Goal: Task Accomplishment & Management: Use online tool/utility

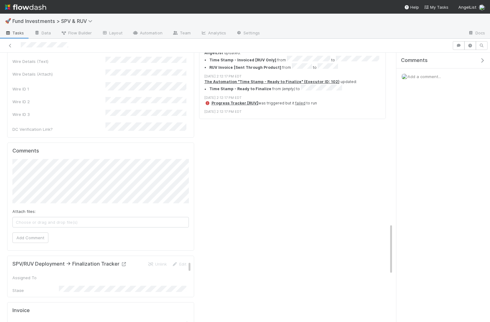
scroll to position [919, 0]
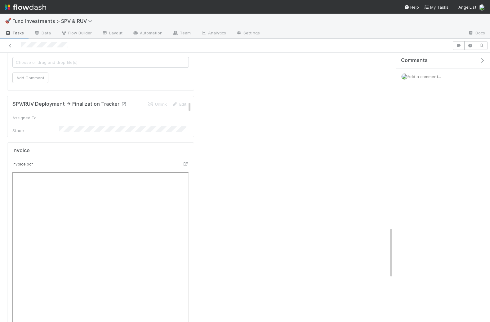
click at [122, 106] on icon at bounding box center [124, 104] width 6 height 4
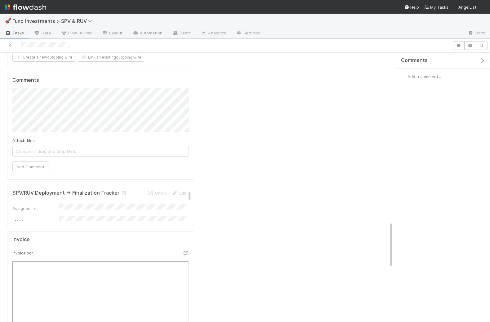
scroll to position [993, 0]
click at [123, 193] on icon at bounding box center [124, 191] width 6 height 4
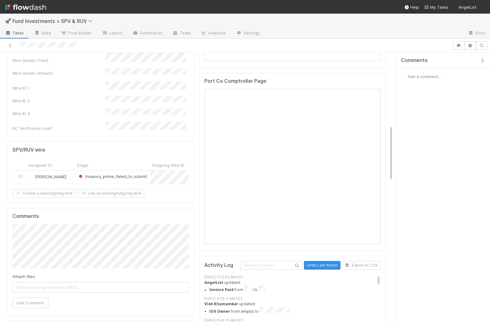
scroll to position [659, 0]
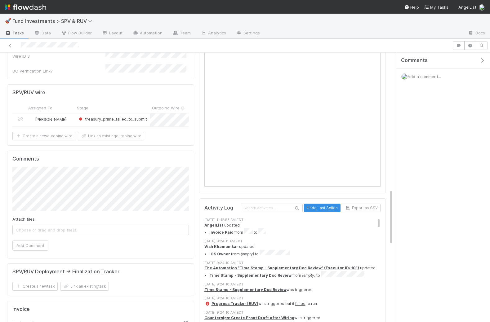
click at [67, 126] on div "Michael Simon" at bounding box center [50, 119] width 49 height 13
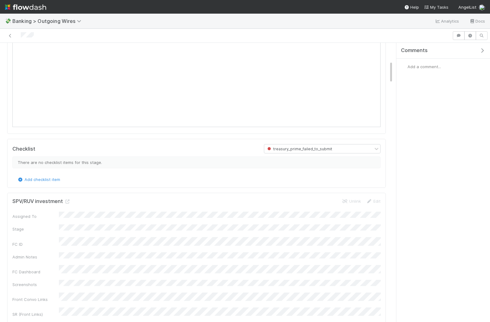
scroll to position [204, 0]
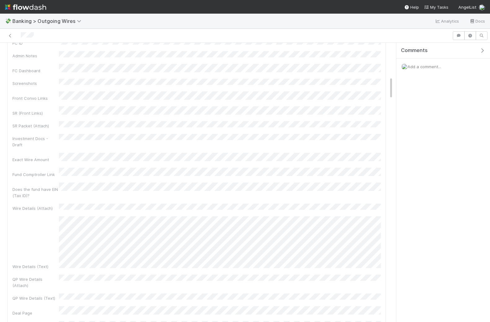
scroll to position [0, 0]
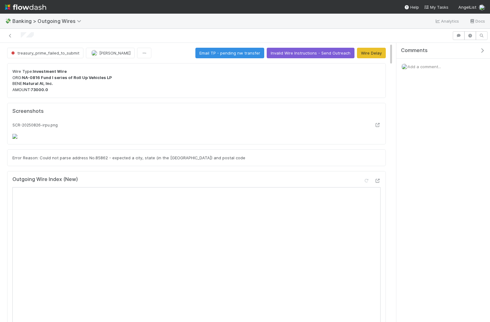
click at [433, 64] on span "Add a comment..." at bounding box center [423, 66] width 33 height 5
click at [421, 66] on span "Add a comment..." at bounding box center [423, 66] width 33 height 5
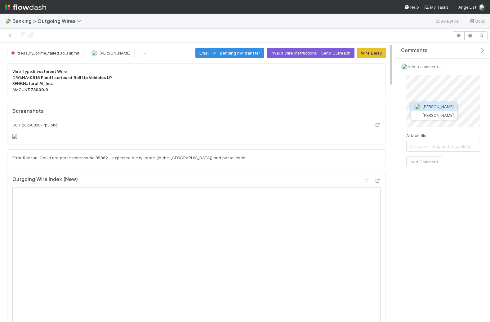
click at [433, 106] on span "Michael Simon" at bounding box center [437, 106] width 31 height 5
click at [423, 161] on button "Add Comment" at bounding box center [424, 161] width 36 height 11
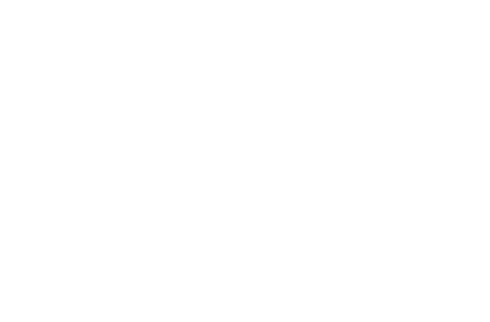
click at [240, 0] on html at bounding box center [245, 0] width 490 height 0
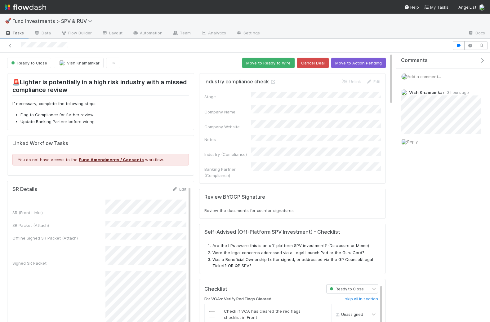
click at [190, 51] on div at bounding box center [245, 46] width 490 height 14
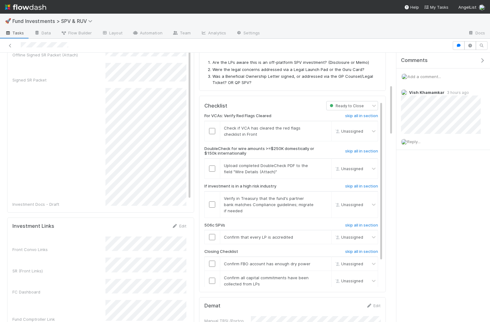
scroll to position [228, 0]
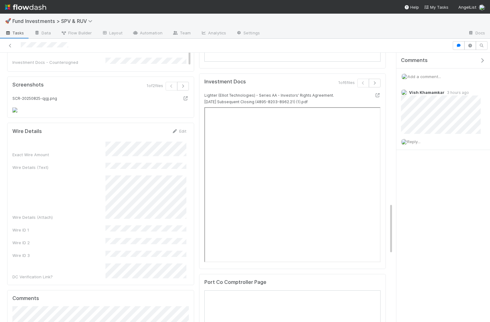
scroll to position [795, 0]
click at [184, 84] on icon "button" at bounding box center [183, 86] width 6 height 4
click at [187, 96] on icon at bounding box center [186, 98] width 6 height 4
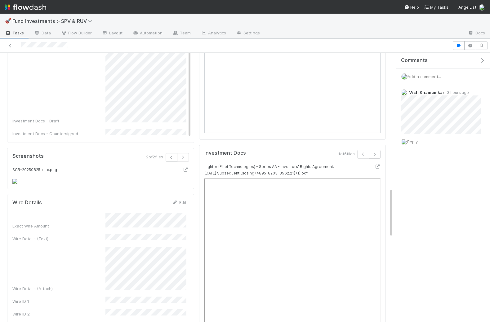
scroll to position [704, 0]
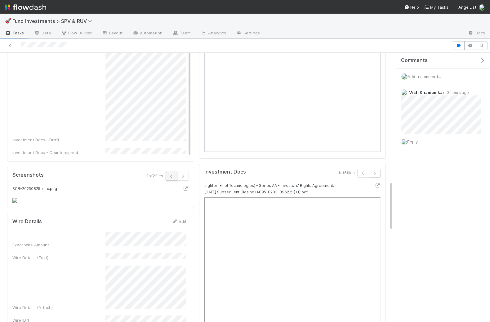
click at [173, 174] on icon "button" at bounding box center [171, 176] width 6 height 4
click at [12, 200] on img at bounding box center [12, 200] width 0 height 0
click at [186, 187] on icon at bounding box center [186, 189] width 6 height 4
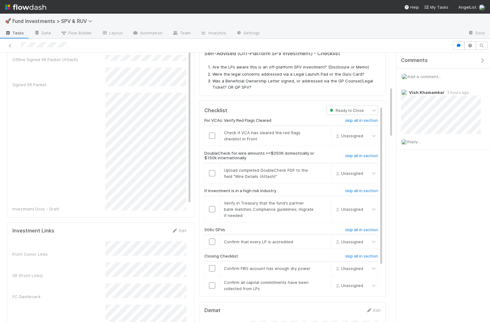
scroll to position [0, 0]
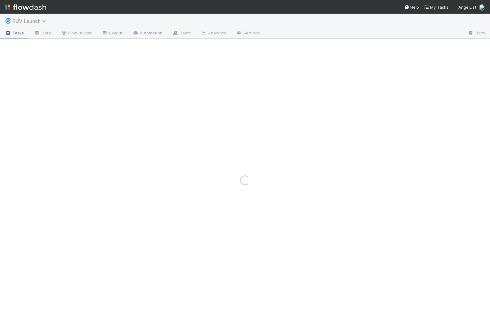
click at [33, 20] on span "RUV Launch" at bounding box center [30, 21] width 37 height 6
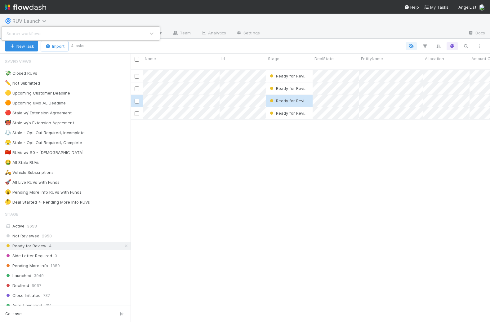
scroll to position [258, 359]
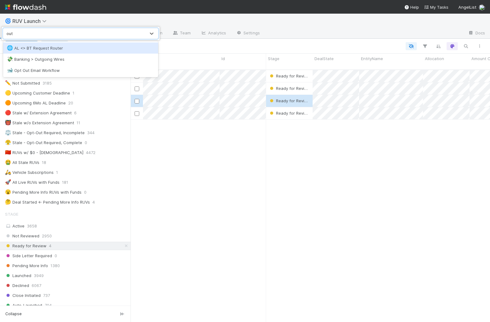
type input "outg"
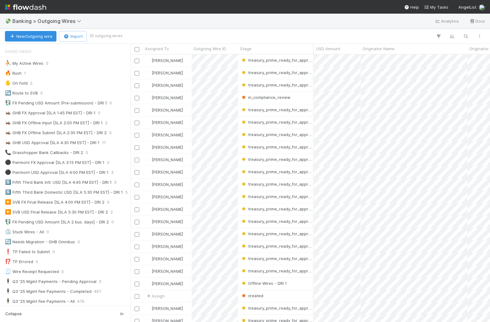
scroll to position [0, 184]
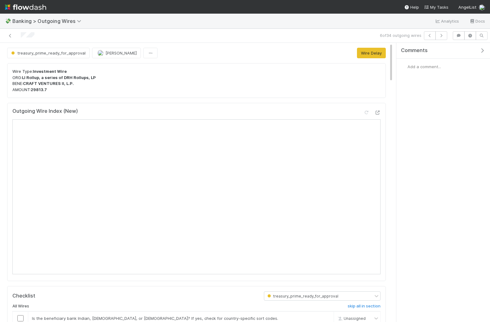
click at [431, 66] on span "Add a comment..." at bounding box center [423, 66] width 33 height 5
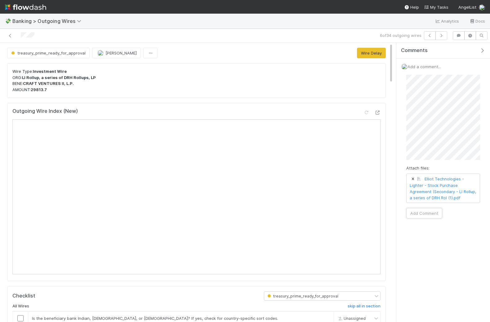
drag, startPoint x: 421, startPoint y: 214, endPoint x: 422, endPoint y: 249, distance: 34.7
click at [422, 249] on div "Comments Add a comment... Attach files: Elliot Technologies - Lighter - Stock P…" at bounding box center [443, 151] width 94 height 217
click at [424, 209] on button "Add Comment" at bounding box center [424, 213] width 36 height 11
click at [431, 34] on icon "button" at bounding box center [429, 36] width 6 height 4
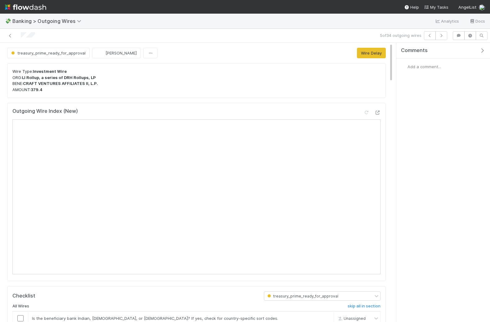
click at [430, 67] on span "Add a comment..." at bounding box center [423, 66] width 33 height 5
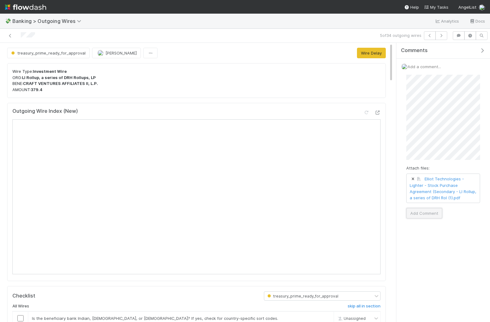
click at [423, 212] on button "Add Comment" at bounding box center [424, 213] width 36 height 11
click at [432, 35] on icon "button" at bounding box center [429, 36] width 6 height 4
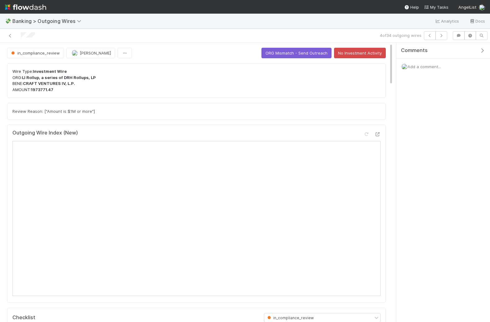
click at [417, 68] on span "Add a comment..." at bounding box center [423, 66] width 33 height 5
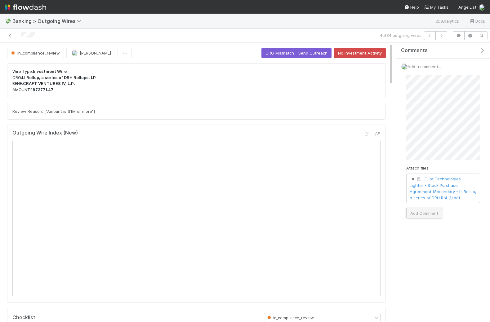
click at [429, 211] on button "Add Comment" at bounding box center [424, 213] width 36 height 11
click at [433, 36] on icon "button" at bounding box center [429, 36] width 6 height 4
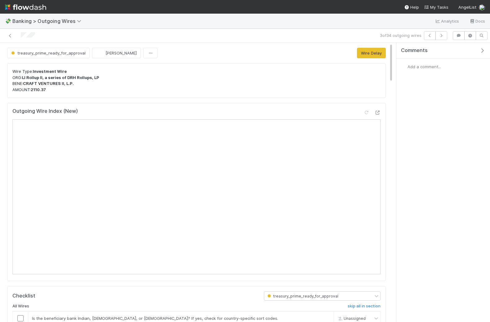
click at [420, 65] on span "Add a comment..." at bounding box center [423, 66] width 33 height 5
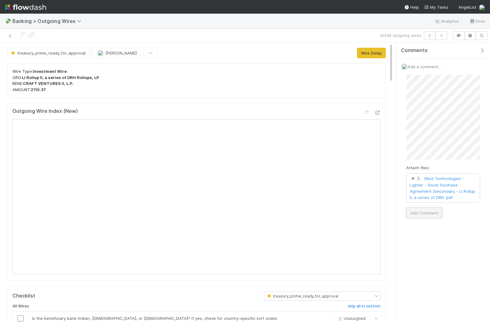
click at [420, 213] on button "Add Comment" at bounding box center [424, 213] width 36 height 11
click at [431, 36] on icon "button" at bounding box center [429, 36] width 6 height 4
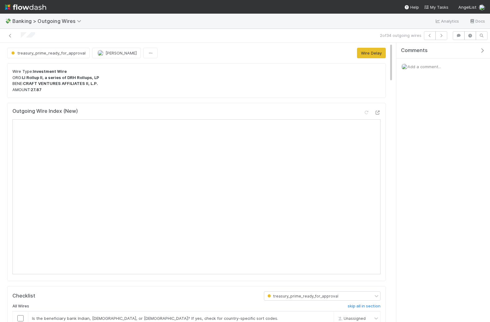
click at [426, 65] on span "Add a comment..." at bounding box center [423, 66] width 33 height 5
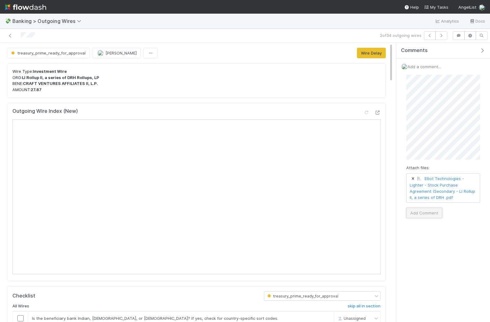
click at [427, 213] on button "Add Comment" at bounding box center [424, 213] width 36 height 11
click at [430, 35] on icon "button" at bounding box center [429, 36] width 6 height 4
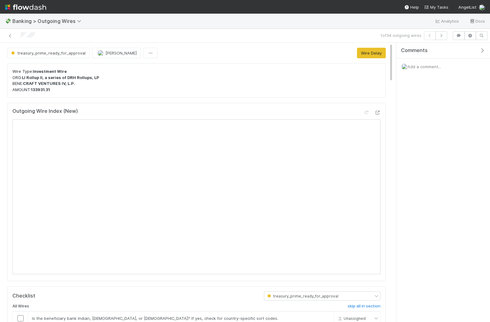
click at [427, 64] on span "Add a comment..." at bounding box center [423, 66] width 33 height 5
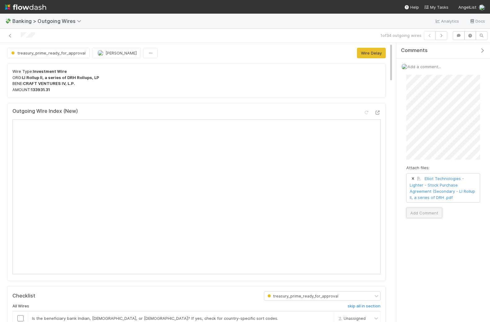
click at [426, 212] on button "Add Comment" at bounding box center [424, 213] width 36 height 11
click at [443, 35] on icon "button" at bounding box center [441, 36] width 6 height 4
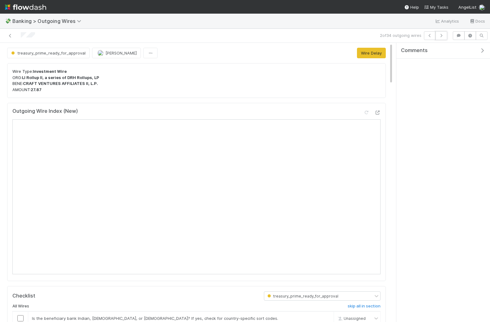
click at [443, 35] on icon "button" at bounding box center [441, 36] width 6 height 4
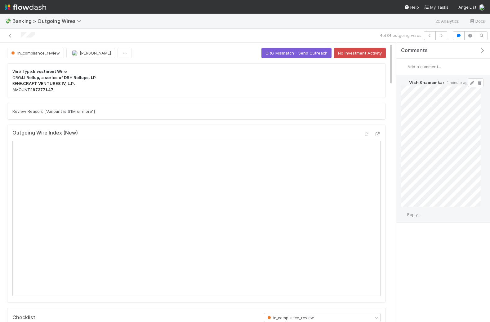
click at [470, 82] on icon at bounding box center [472, 83] width 6 height 4
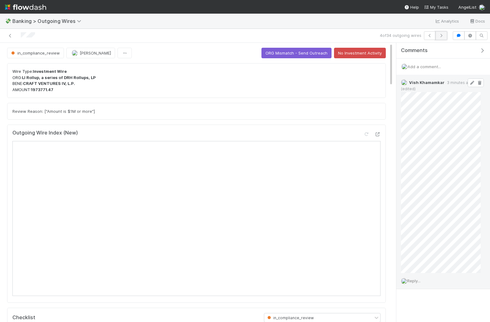
click at [440, 35] on icon "button" at bounding box center [441, 36] width 6 height 4
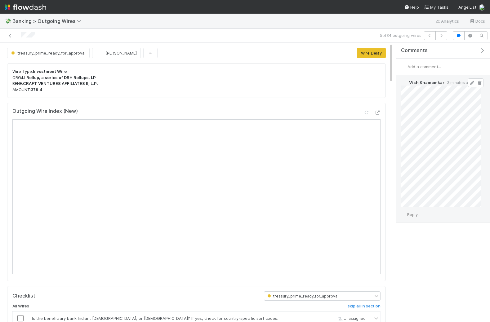
click at [471, 81] on icon at bounding box center [472, 83] width 6 height 4
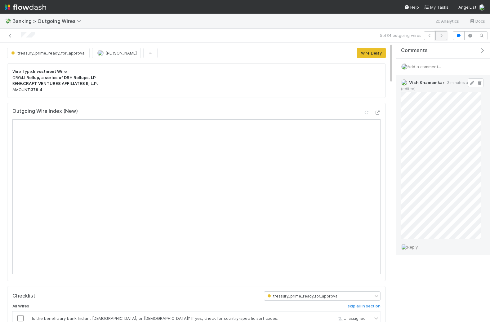
click at [442, 34] on icon "button" at bounding box center [441, 36] width 6 height 4
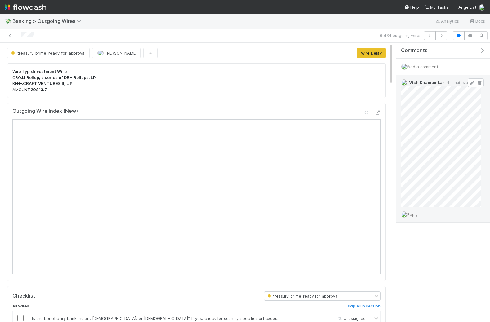
click at [472, 81] on icon at bounding box center [472, 83] width 6 height 4
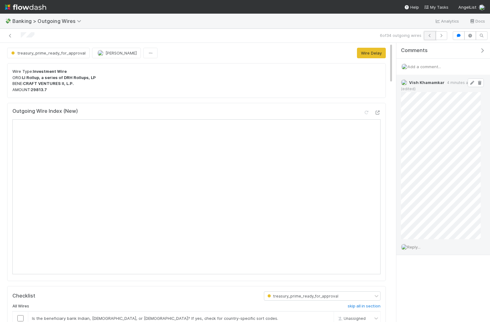
click at [429, 37] on icon "button" at bounding box center [429, 36] width 6 height 4
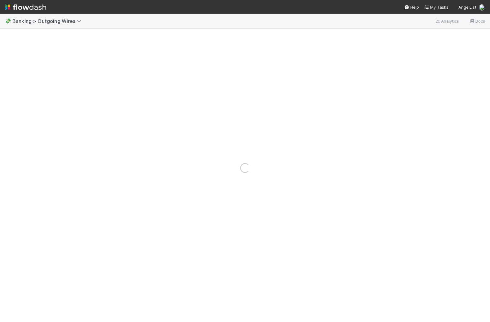
click at [429, 37] on div "Loading..." at bounding box center [245, 168] width 490 height 308
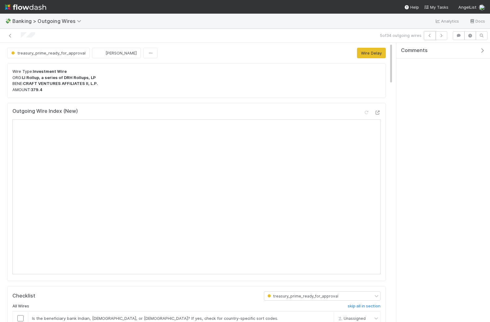
click at [429, 37] on icon "button" at bounding box center [429, 36] width 6 height 4
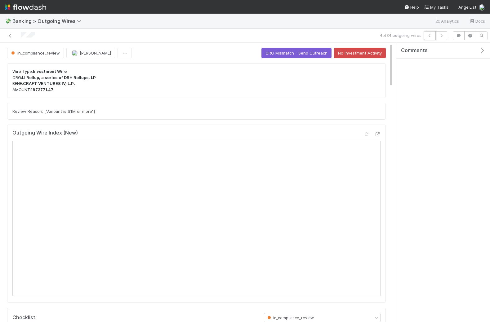
click at [429, 36] on icon "button" at bounding box center [429, 36] width 6 height 4
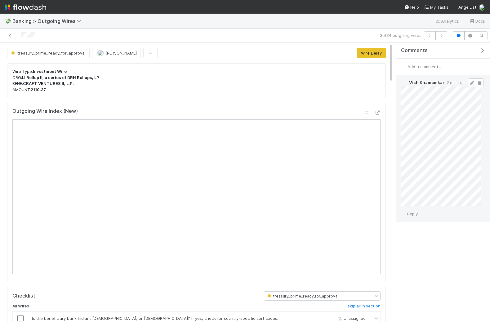
click at [472, 78] on span at bounding box center [475, 82] width 16 height 9
click at [472, 82] on icon at bounding box center [472, 83] width 6 height 4
click at [471, 82] on icon at bounding box center [472, 83] width 6 height 4
click at [431, 34] on icon "button" at bounding box center [429, 36] width 6 height 4
click at [470, 82] on icon at bounding box center [472, 83] width 6 height 4
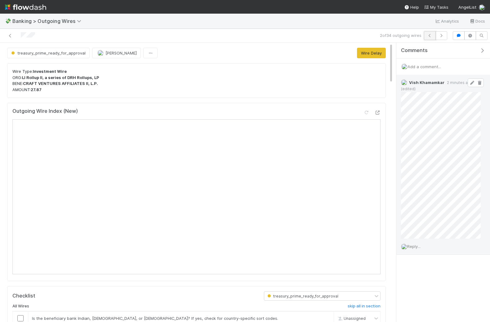
click at [431, 34] on icon "button" at bounding box center [429, 36] width 6 height 4
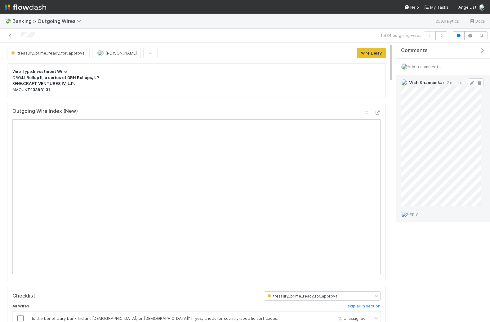
click at [474, 82] on icon at bounding box center [472, 83] width 6 height 4
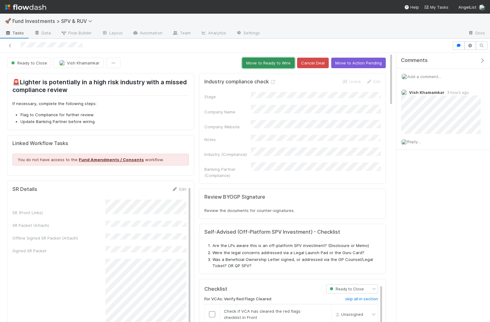
click at [259, 64] on button "Move to Ready to Wire" at bounding box center [268, 63] width 52 height 11
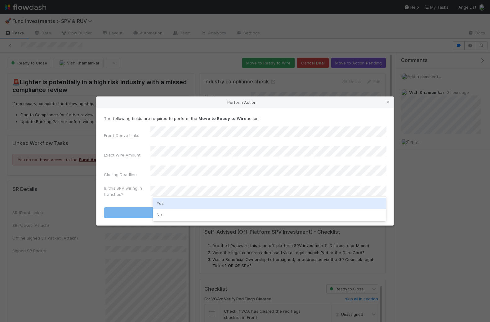
drag, startPoint x: 259, startPoint y: 64, endPoint x: 181, endPoint y: 202, distance: 158.8
click at [181, 202] on div "Yes" at bounding box center [269, 203] width 233 height 11
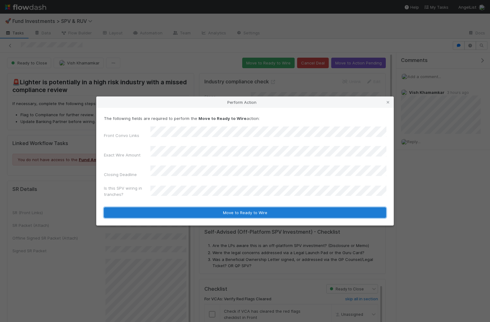
click at [180, 207] on button "Move to Ready to Wire" at bounding box center [245, 212] width 282 height 11
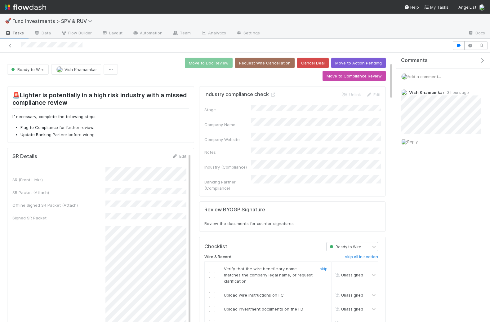
scroll to position [77, 0]
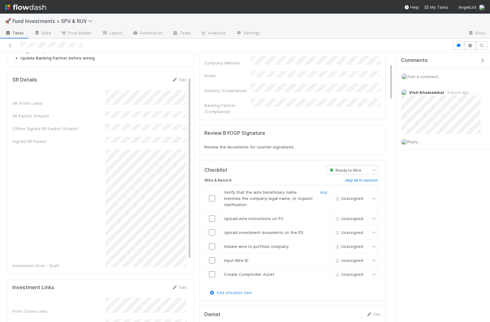
click at [213, 195] on input "checkbox" at bounding box center [212, 198] width 6 height 6
click at [212, 215] on input "checkbox" at bounding box center [212, 218] width 6 height 6
click at [212, 195] on input "checkbox" at bounding box center [212, 198] width 6 height 6
click at [212, 229] on input "checkbox" at bounding box center [212, 232] width 6 height 6
click at [212, 243] on input "checkbox" at bounding box center [212, 246] width 6 height 6
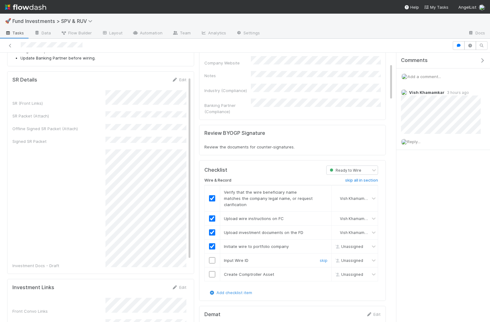
checkbox input "true"
click at [211, 257] on input "checkbox" at bounding box center [212, 260] width 6 height 6
click at [212, 271] on input "checkbox" at bounding box center [212, 274] width 6 height 6
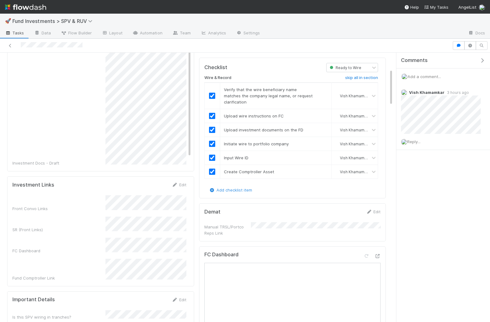
scroll to position [0, 0]
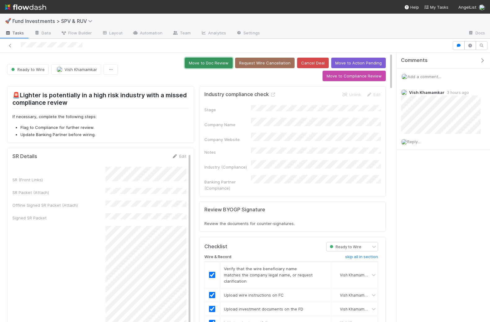
click at [185, 60] on button "Move to Doc Review" at bounding box center [209, 63] width 48 height 11
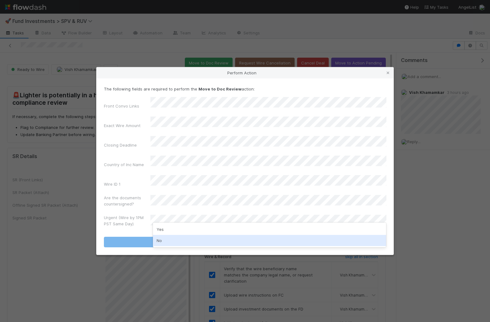
click at [174, 242] on div "No" at bounding box center [269, 240] width 233 height 11
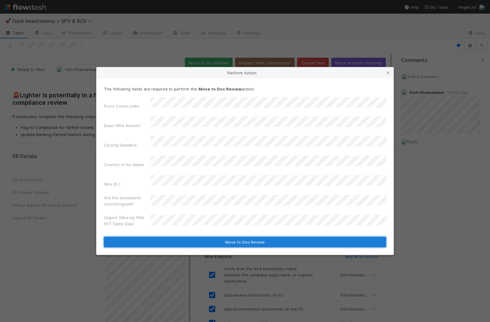
click at [196, 237] on button "Move to Doc Review" at bounding box center [245, 242] width 282 height 11
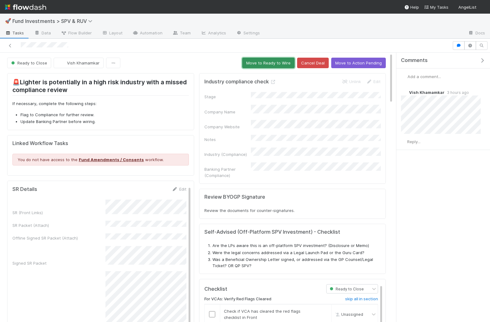
click at [273, 64] on button "Move to Ready to Wire" at bounding box center [268, 63] width 52 height 11
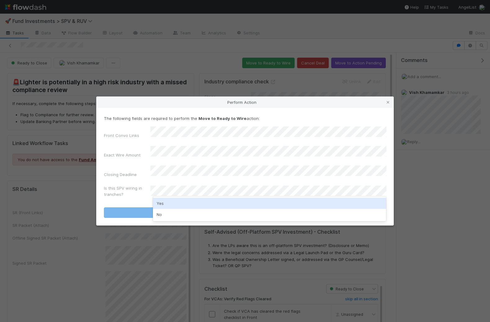
click at [174, 203] on div "Yes" at bounding box center [269, 203] width 233 height 11
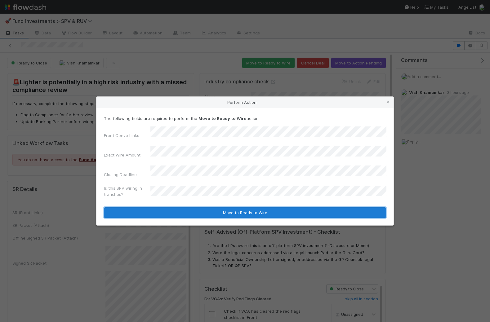
click at [190, 207] on button "Move to Ready to Wire" at bounding box center [245, 212] width 282 height 11
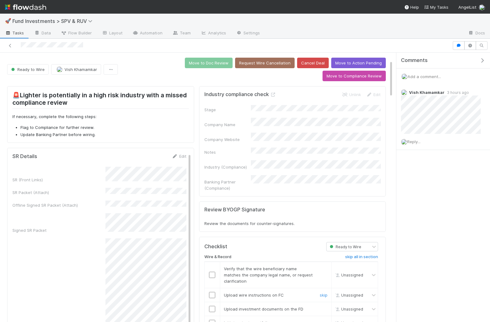
scroll to position [56, 0]
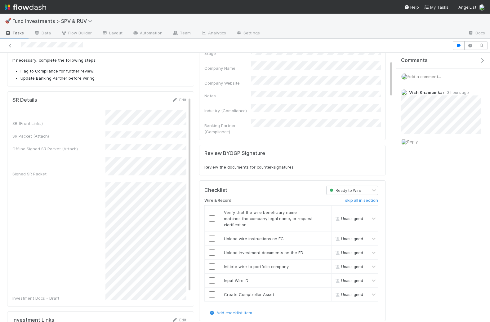
click at [211, 215] on input "checkbox" at bounding box center [212, 218] width 6 height 6
click at [213, 236] on input "checkbox" at bounding box center [212, 239] width 6 height 6
click at [213, 249] on input "checkbox" at bounding box center [212, 252] width 6 height 6
click at [212, 263] on input "checkbox" at bounding box center [212, 266] width 6 height 6
click at [212, 277] on input "checkbox" at bounding box center [212, 280] width 6 height 6
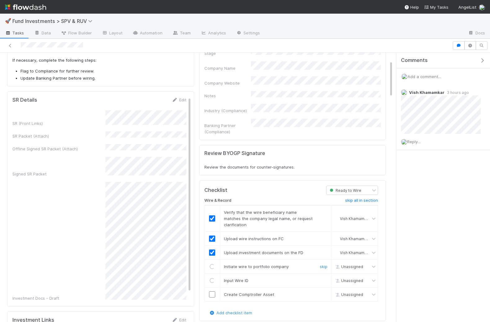
click at [212, 291] on input "checkbox" at bounding box center [212, 294] width 6 height 6
checkbox input "true"
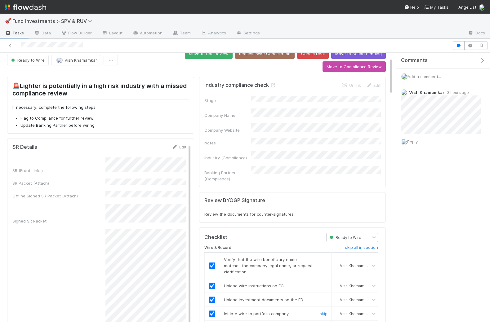
scroll to position [0, 0]
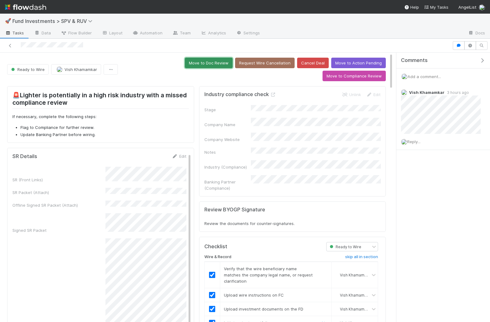
click at [185, 59] on button "Move to Doc Review" at bounding box center [209, 63] width 48 height 11
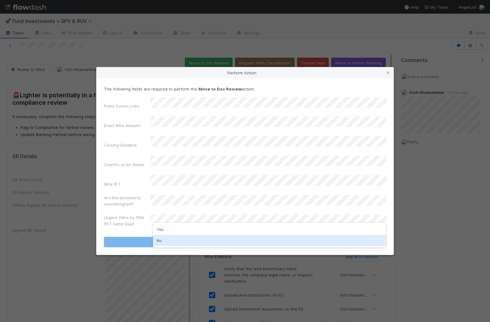
click at [184, 240] on div "No" at bounding box center [269, 240] width 233 height 11
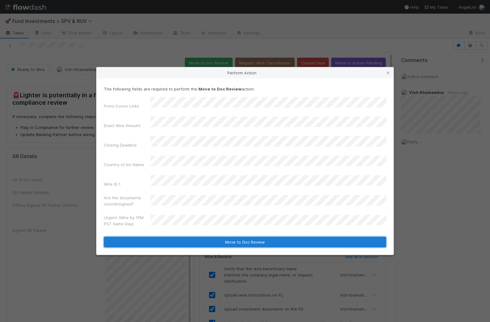
click at [192, 237] on button "Move to Doc Review" at bounding box center [245, 242] width 282 height 11
